Goal: Transaction & Acquisition: Download file/media

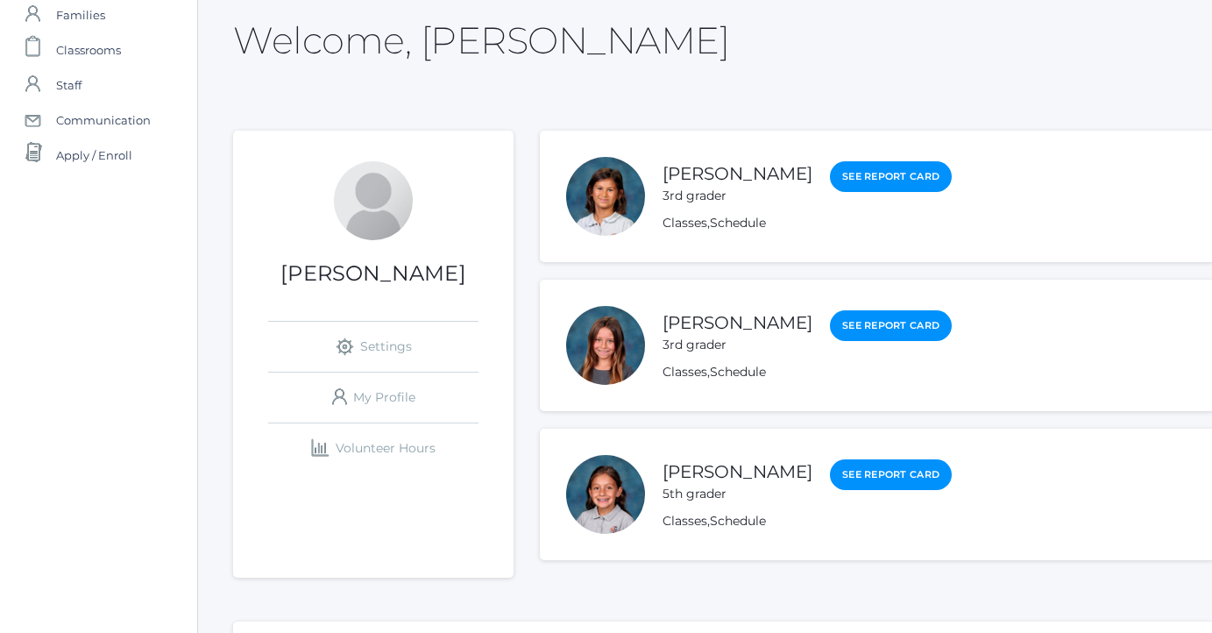
scroll to position [103, 0]
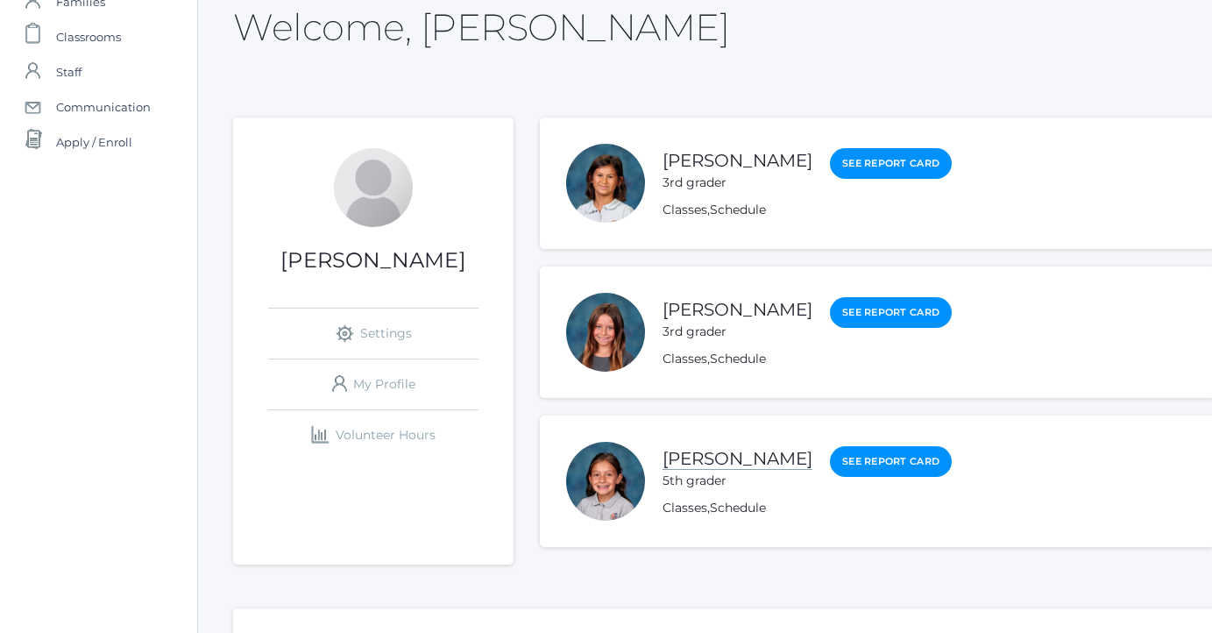
click at [720, 460] on link "[PERSON_NAME]" at bounding box center [737, 459] width 150 height 22
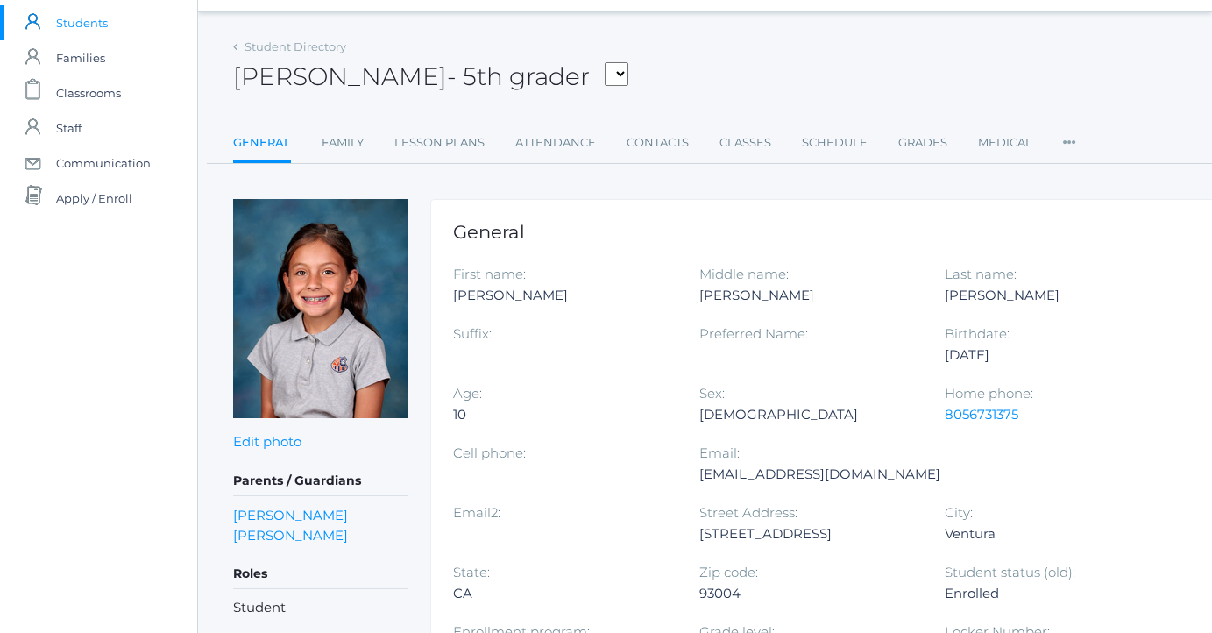
scroll to position [117, 0]
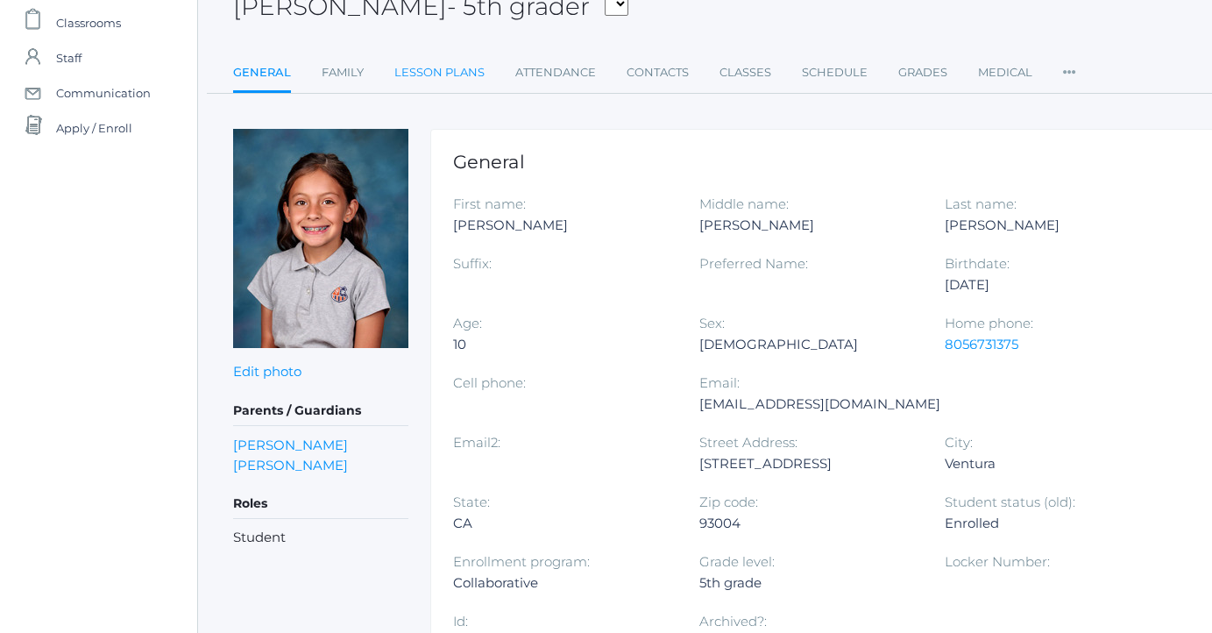
click at [467, 75] on link "Lesson Plans" at bounding box center [439, 72] width 90 height 35
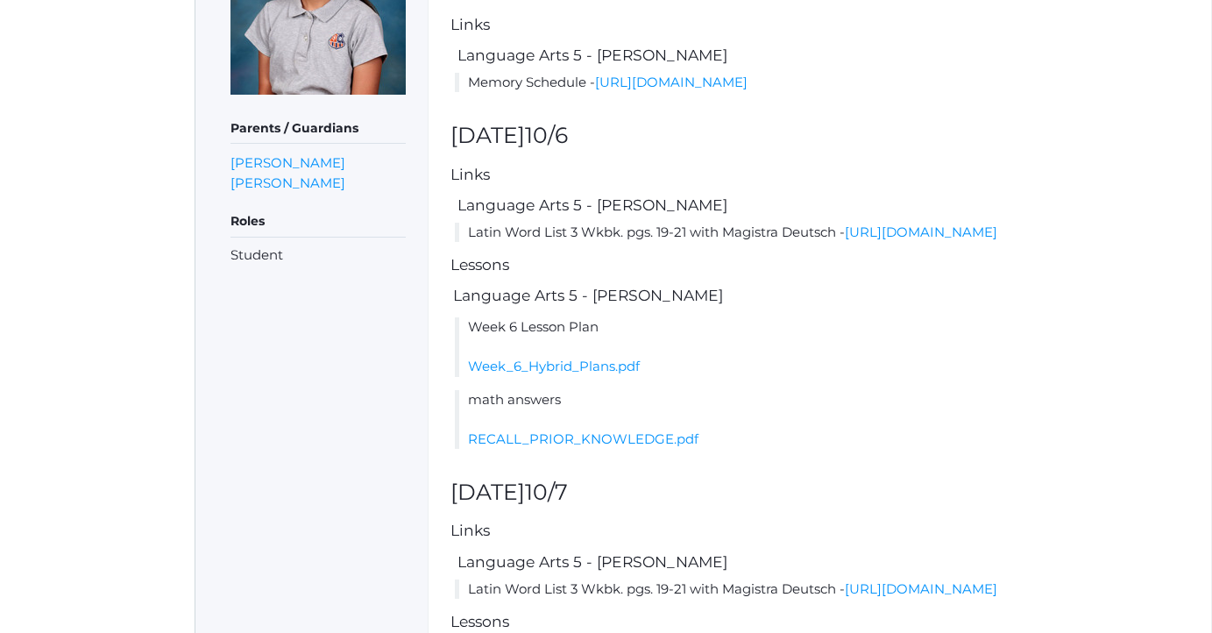
scroll to position [361, 3]
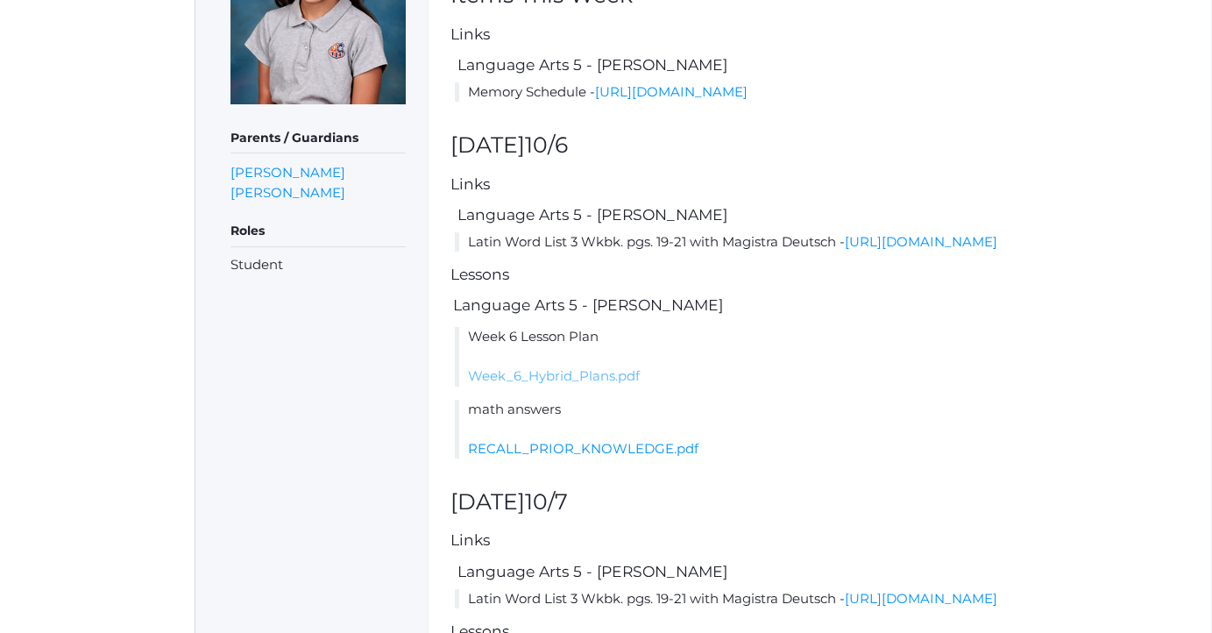
click at [598, 384] on link "Week_6_Hybrid_Plans.pdf" at bounding box center [554, 375] width 172 height 17
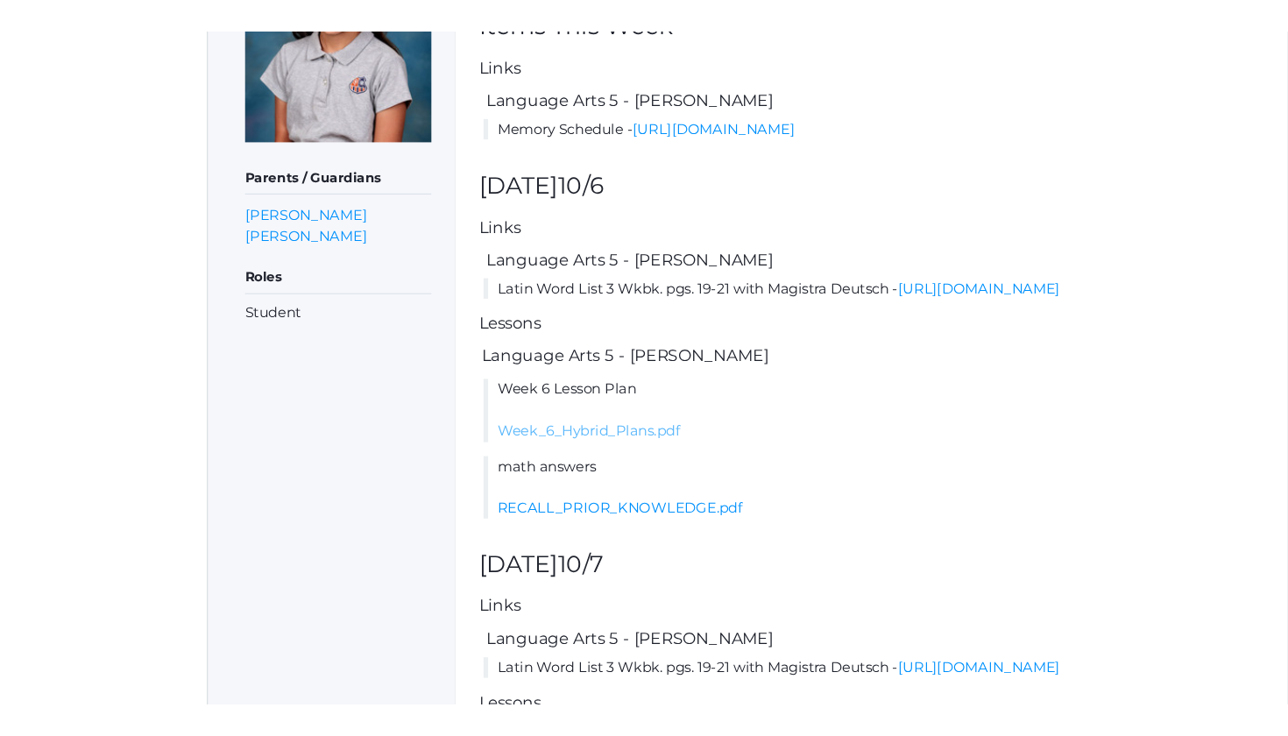
scroll to position [361, 0]
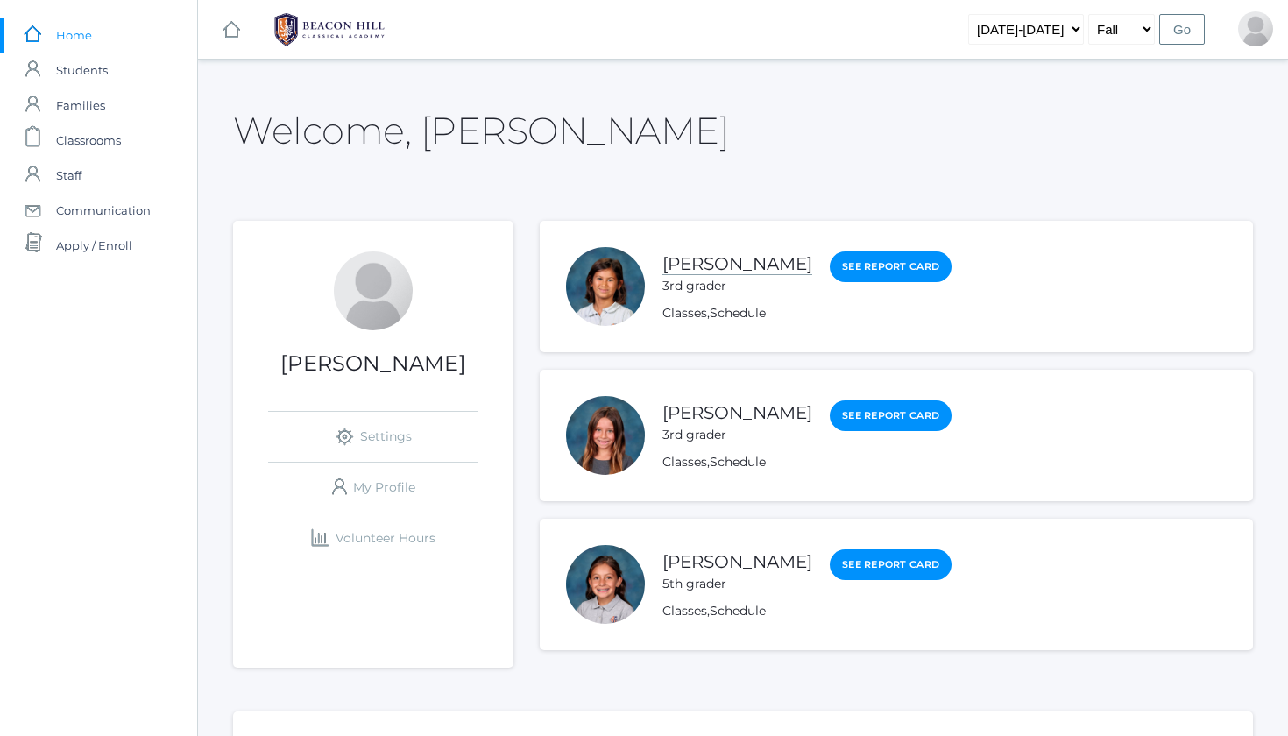
click at [739, 263] on link "[PERSON_NAME]" at bounding box center [737, 264] width 150 height 22
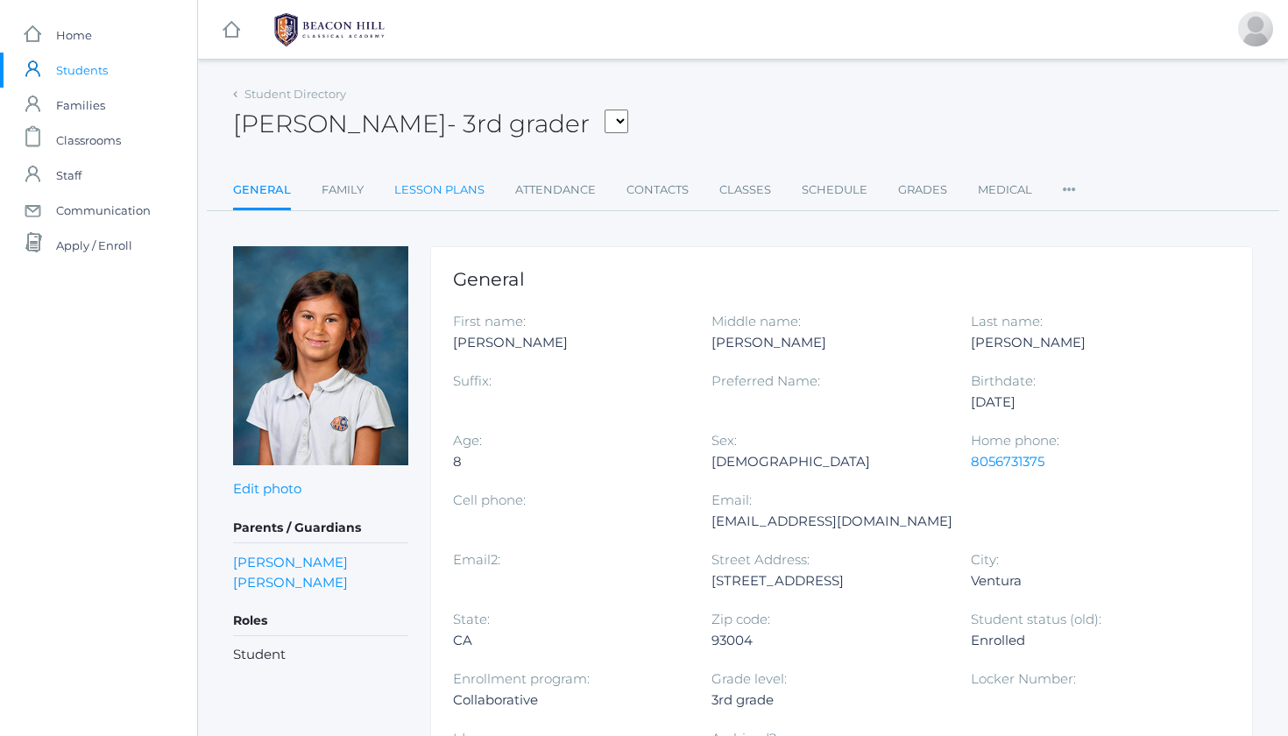
click at [464, 197] on link "Lesson Plans" at bounding box center [439, 190] width 90 height 35
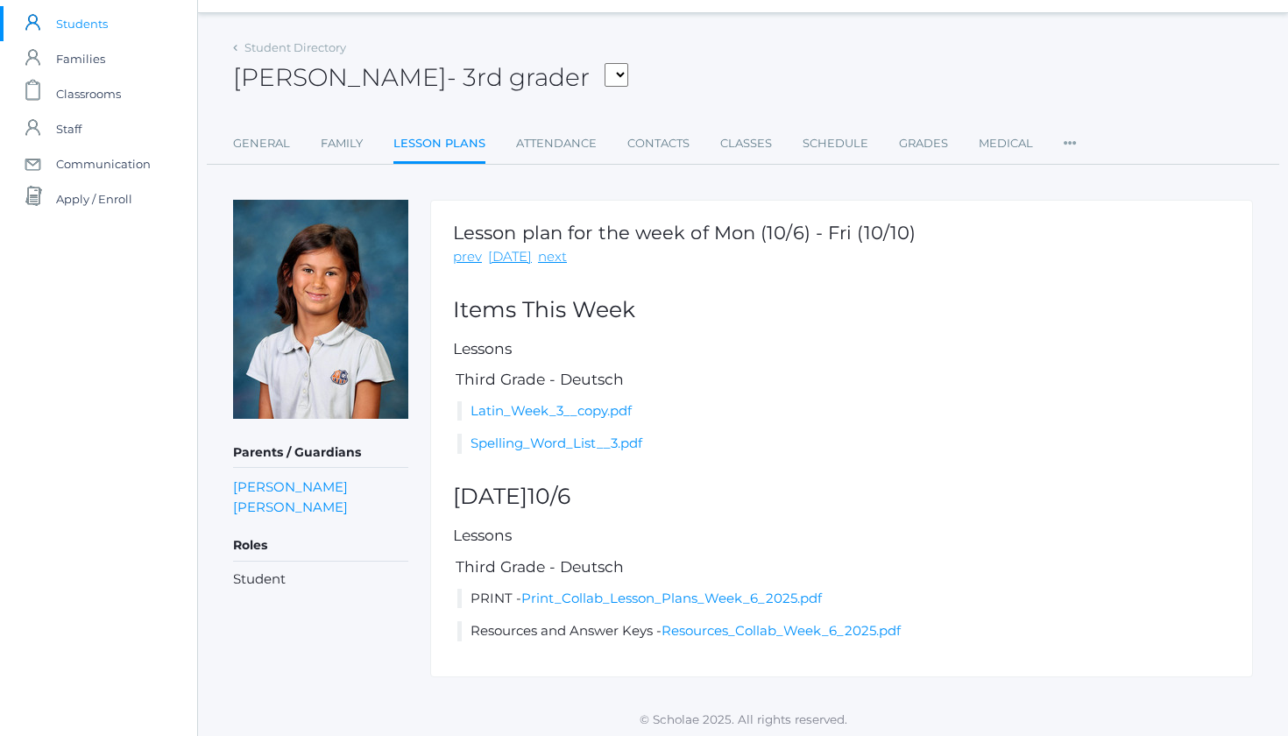
scroll to position [46, 0]
click at [711, 626] on link "Resources_Collab_Week_6_2025.pdf" at bounding box center [781, 631] width 239 height 17
